Goal: Obtain resource: Download file/media

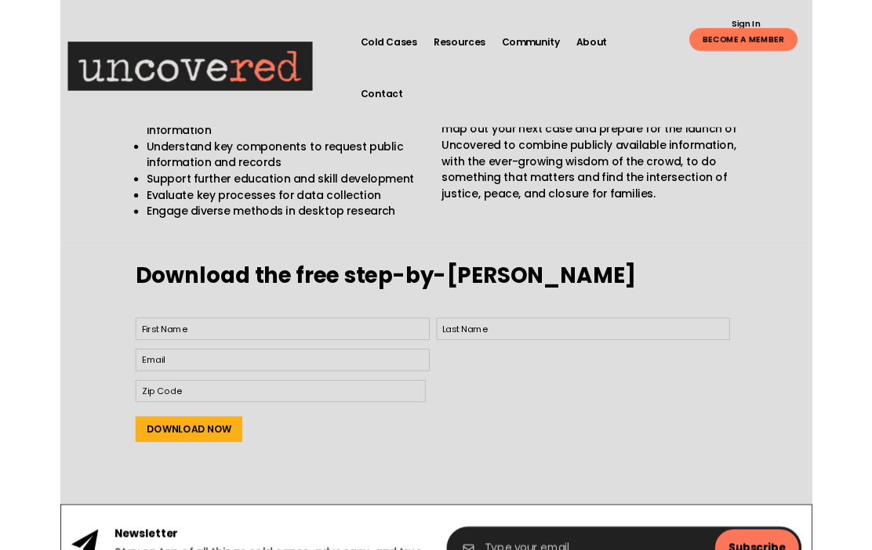
scroll to position [487, 0]
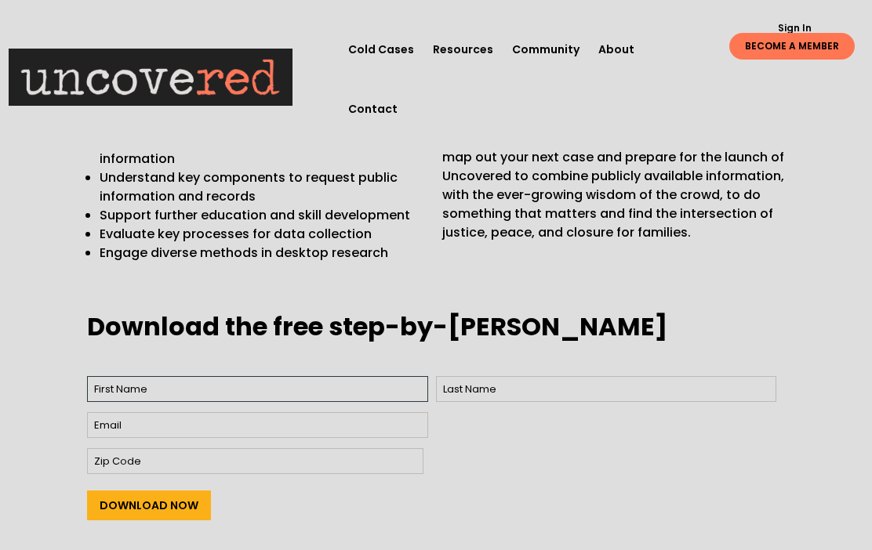
click at [234, 376] on input "First" at bounding box center [257, 389] width 340 height 26
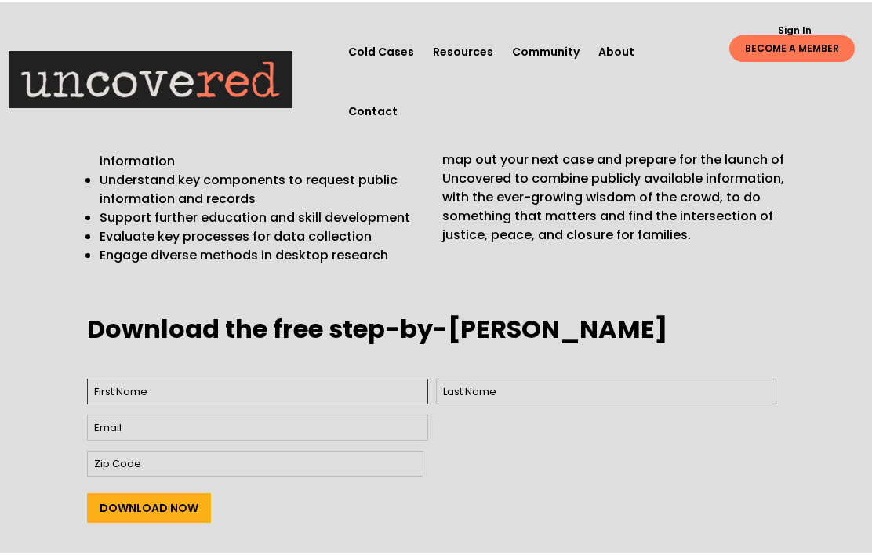
scroll to position [486, 0]
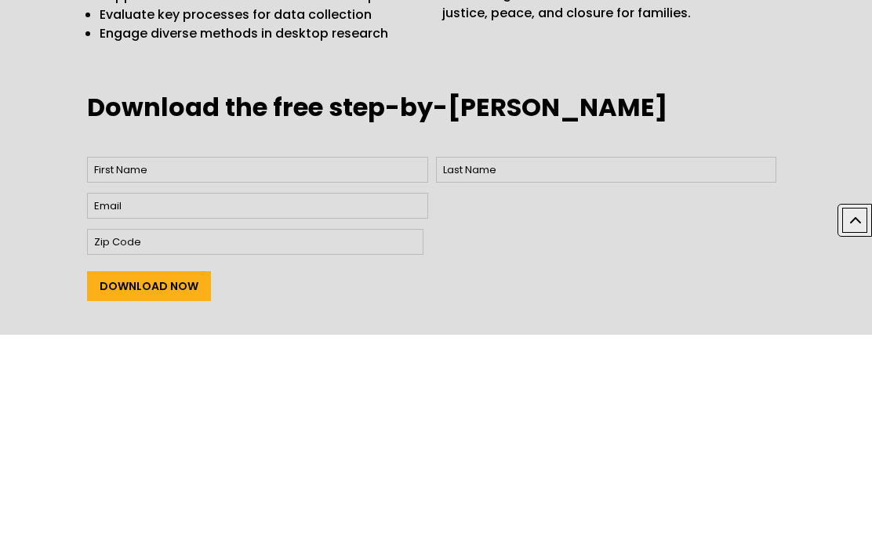
type input "Ginjing"
type input "[PERSON_NAME]"
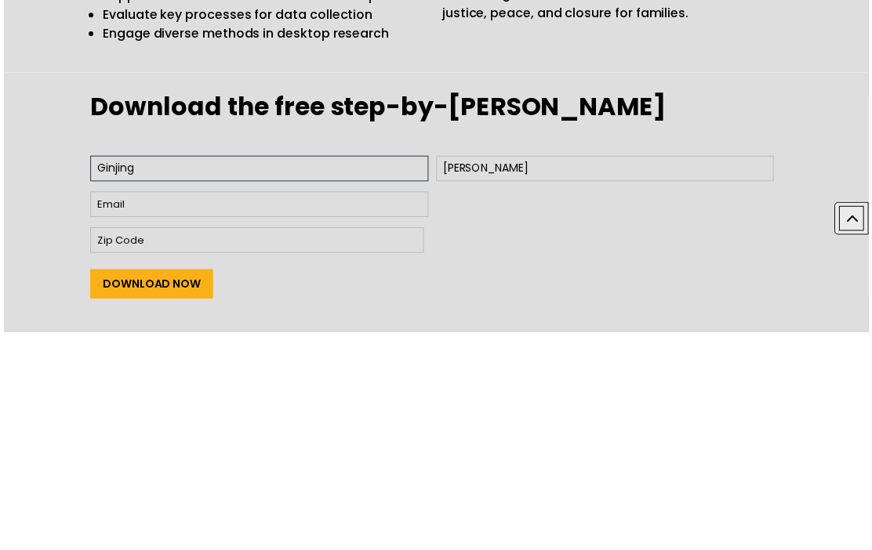
scroll to position [707, 0]
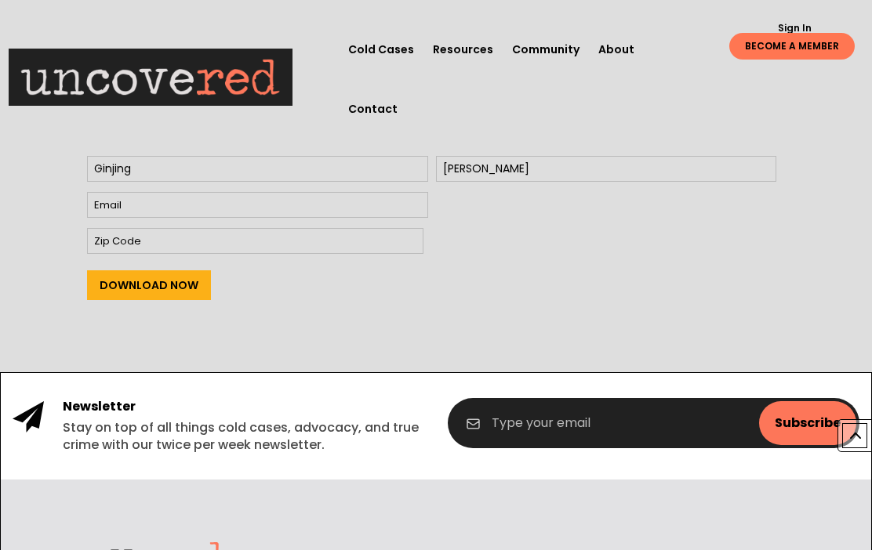
type input "[EMAIL_ADDRESS][DOMAIN_NAME]"
type input "91750"
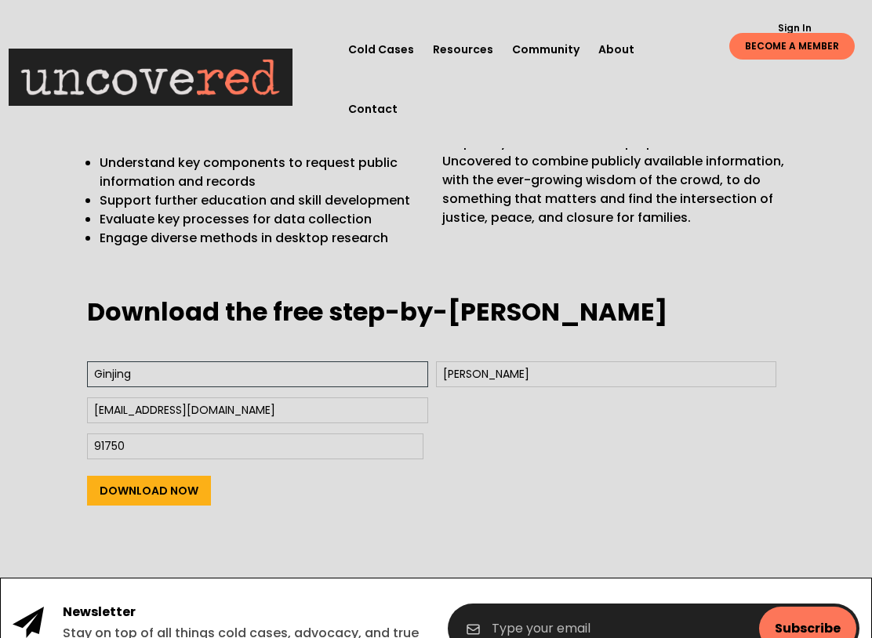
scroll to position [503, 0]
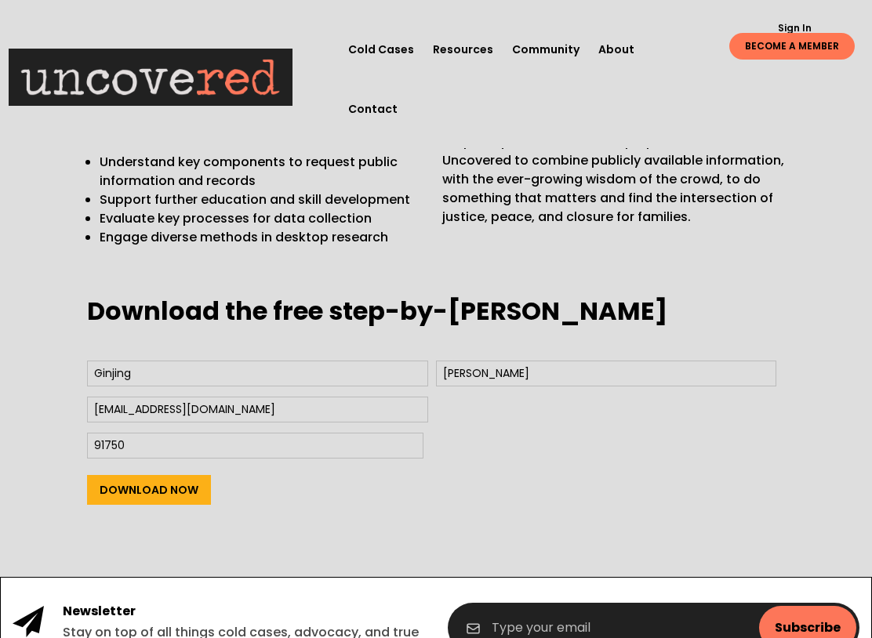
click at [177, 475] on input "Download Now" at bounding box center [149, 490] width 124 height 30
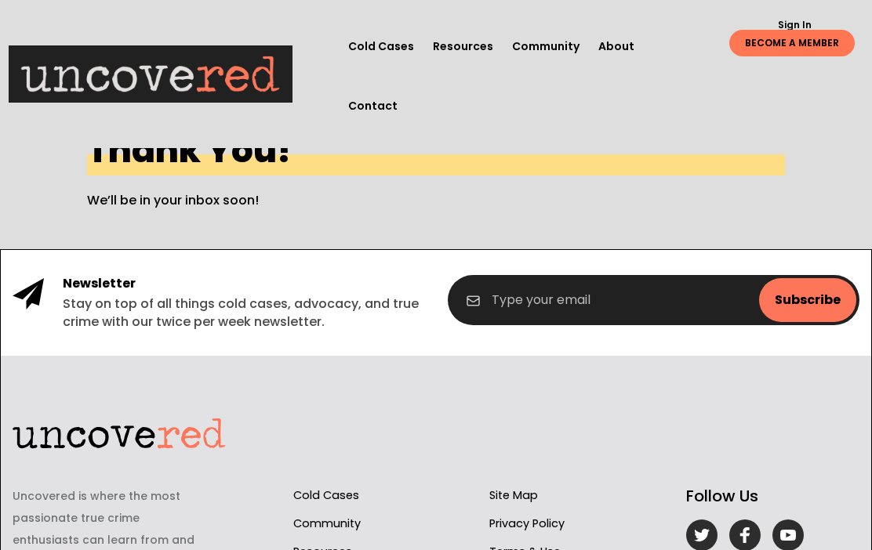
click at [568, 297] on input "email" at bounding box center [654, 300] width 412 height 50
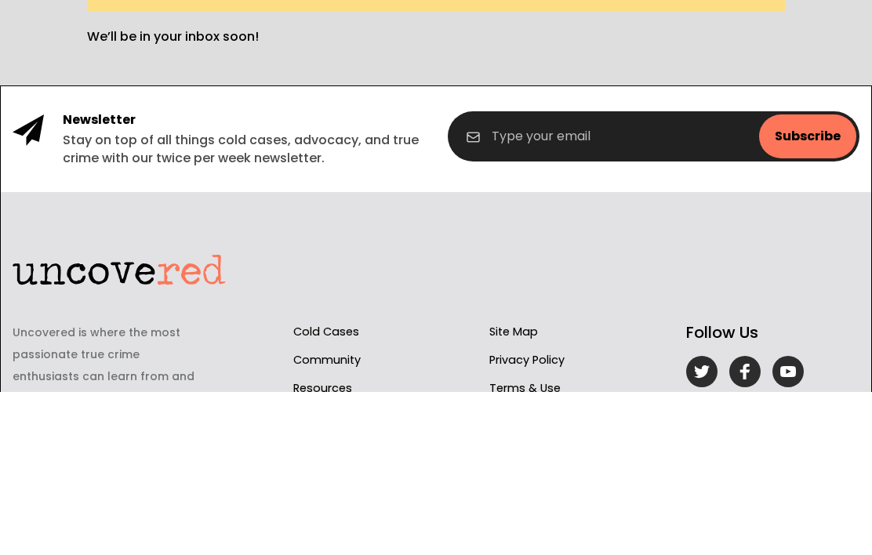
type input "[EMAIL_ADDRESS][DOMAIN_NAME]"
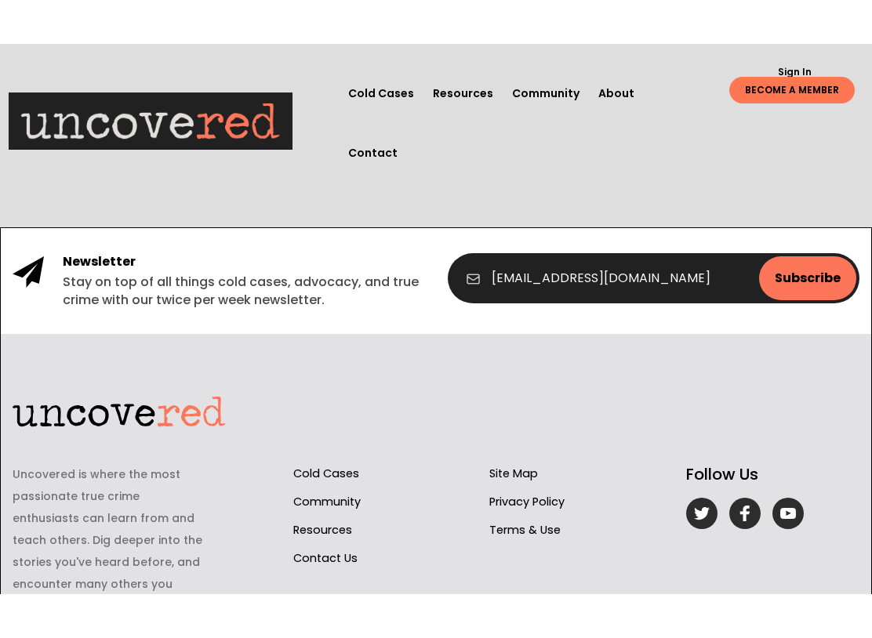
scroll to position [63, 0]
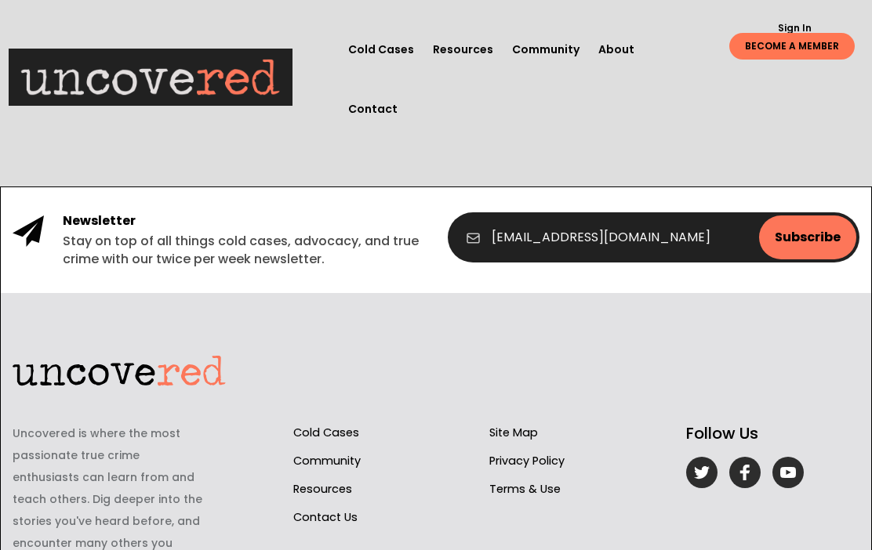
click at [814, 236] on input "Subscribe" at bounding box center [807, 238] width 97 height 44
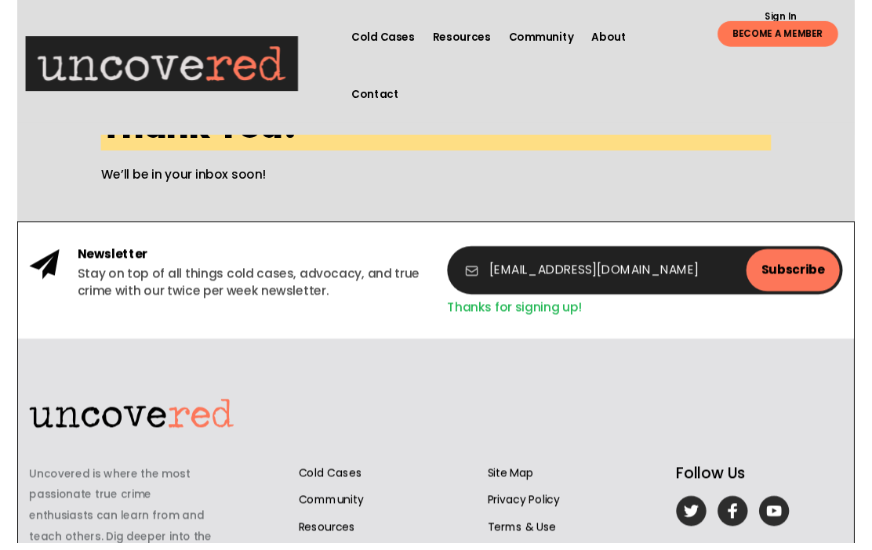
scroll to position [0, 0]
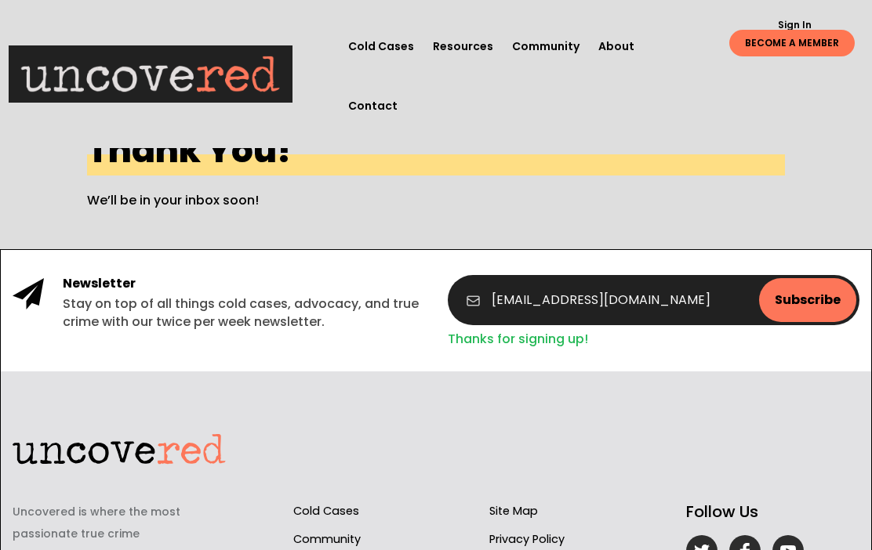
click at [795, 20] on link "Sign In" at bounding box center [794, 24] width 51 height 9
click at [797, 12] on header "Cold Cases Resources Community About Contact Cold Cases Resources Community Abo…" at bounding box center [436, 74] width 872 height 148
